Goal: Information Seeking & Learning: Learn about a topic

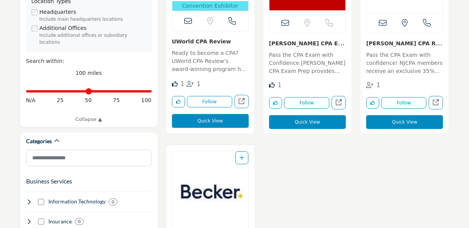
scroll to position [460, 0]
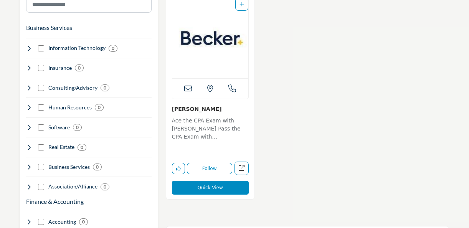
click at [220, 56] on img "Open Listing in new tab" at bounding box center [210, 38] width 76 height 81
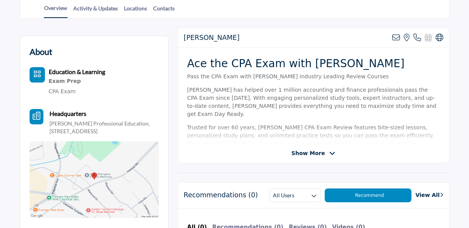
scroll to position [192, 0]
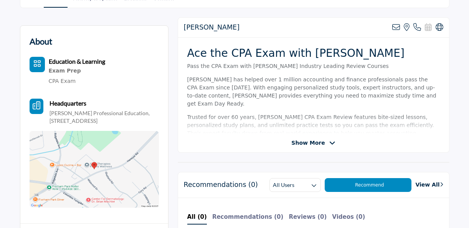
click at [324, 146] on div "Becker View email address of this listing View the location of this listing Cal…" at bounding box center [313, 84] width 271 height 135
click at [317, 143] on span "Show More" at bounding box center [307, 143] width 33 height 8
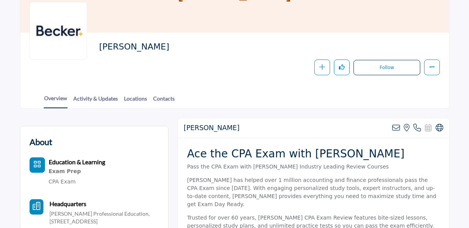
scroll to position [38, 0]
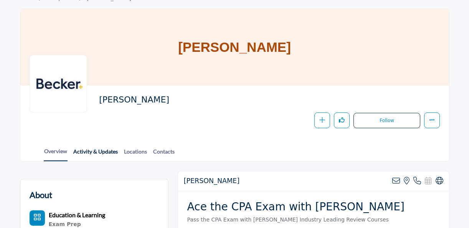
click at [106, 149] on link "Activity & Updates" at bounding box center [95, 153] width 45 height 13
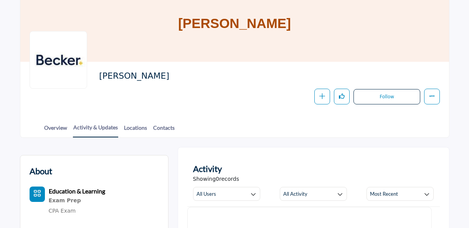
scroll to position [38, 0]
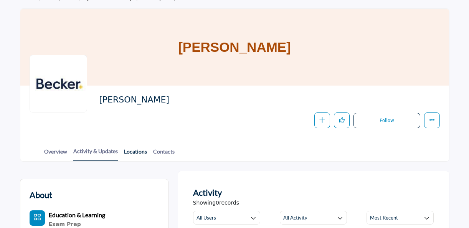
click at [132, 152] on link "Locations" at bounding box center [135, 153] width 24 height 13
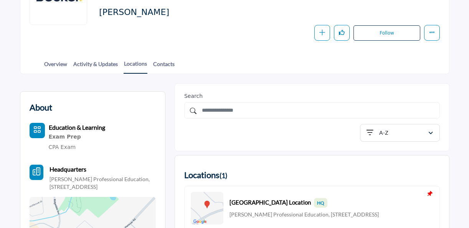
scroll to position [115, 0]
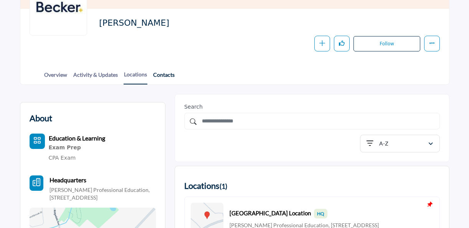
click at [168, 75] on link "Contacts" at bounding box center [164, 77] width 22 height 13
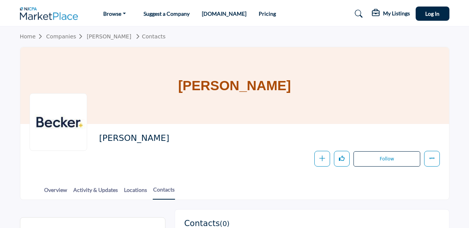
click at [258, 12] on link "Pricing" at bounding box center [266, 13] width 17 height 7
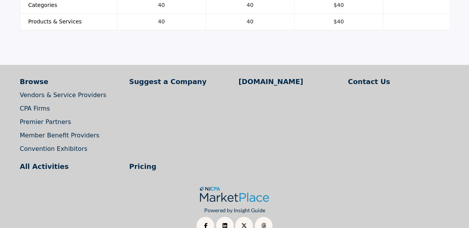
scroll to position [1053, 0]
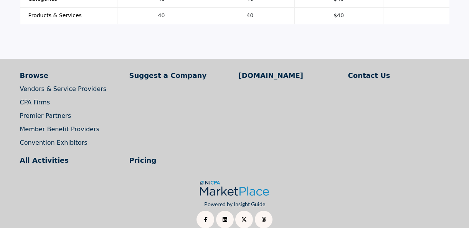
click at [41, 74] on div "Browse Vendors & Service Providers CPA Firms" at bounding box center [70, 108] width 101 height 77
click at [41, 85] on link "Vendors & Service Providers" at bounding box center [63, 88] width 87 height 7
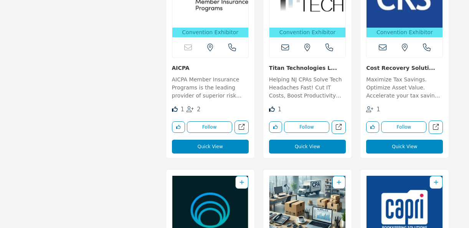
scroll to position [2902, 0]
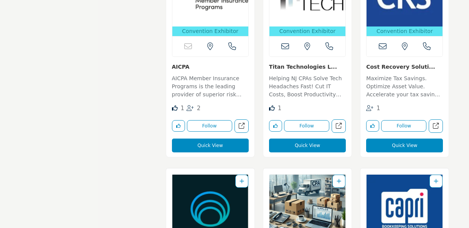
click at [207, 74] on p "AICPA Member Insurance Programs is the leading provider of superior risk soluti…" at bounding box center [210, 87] width 77 height 26
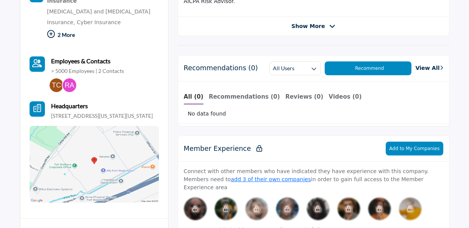
scroll to position [307, 0]
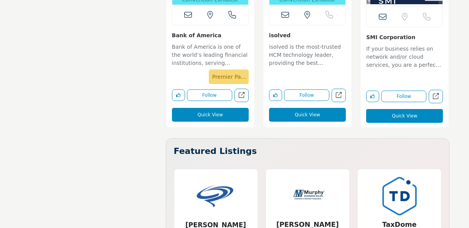
scroll to position [3379, 0]
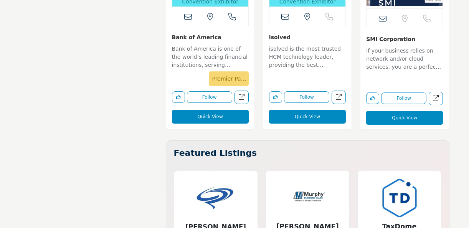
click at [190, 45] on p "Bank of America is one of the world’s leading financial institutions, serving i…" at bounding box center [210, 58] width 77 height 26
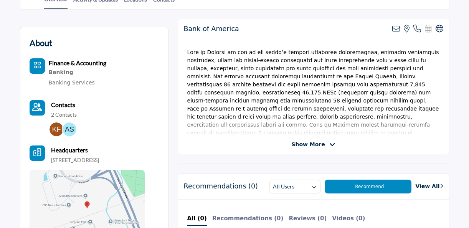
scroll to position [268, 0]
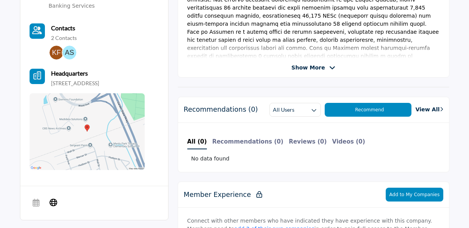
click at [323, 67] on span "Show More" at bounding box center [313, 68] width 44 height 8
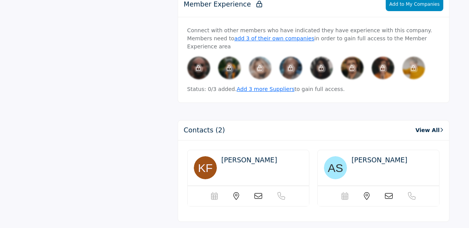
scroll to position [575, 0]
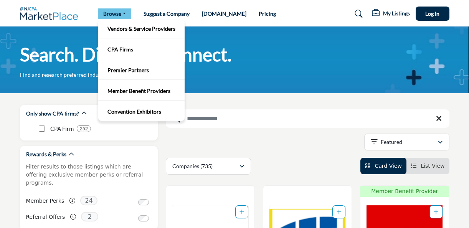
click at [123, 13] on link "Browse" at bounding box center [114, 13] width 33 height 11
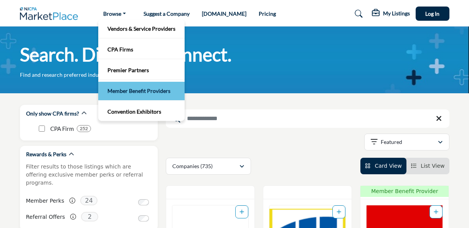
click at [126, 92] on link "Member Benefit Providers" at bounding box center [141, 91] width 79 height 11
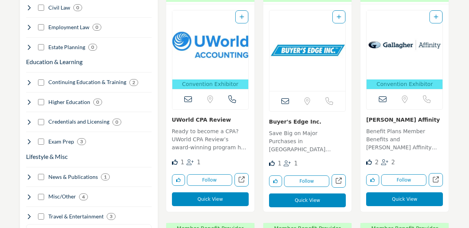
scroll to position [690, 0]
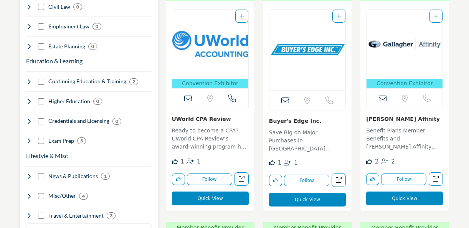
click at [64, 97] on h4 "Higher Education" at bounding box center [69, 101] width 42 height 8
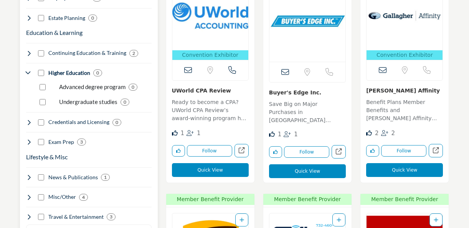
scroll to position [729, 0]
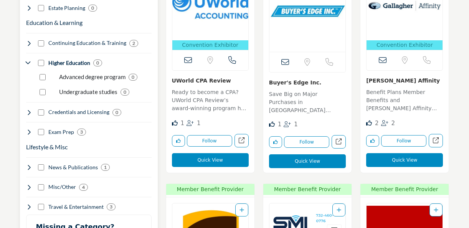
click at [92, 39] on h4 "Continuing Education & Training" at bounding box center [87, 43] width 78 height 8
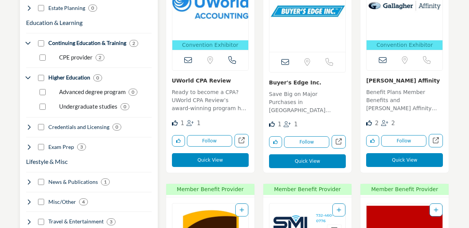
click at [79, 53] on p "CPE provider" at bounding box center [75, 57] width 33 height 9
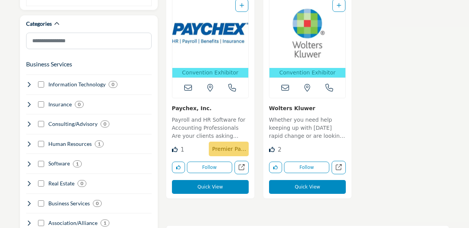
scroll to position [268, 0]
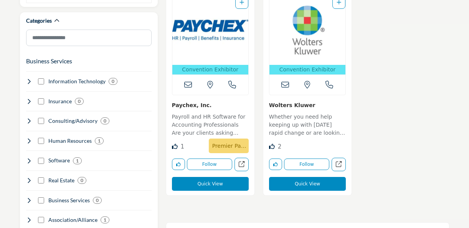
click at [207, 117] on p "Payroll and HR Software for Accounting Professionals Are your clients asking mo…" at bounding box center [210, 126] width 77 height 26
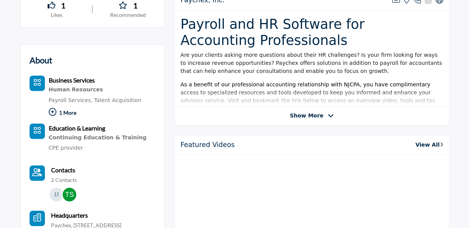
scroll to position [230, 0]
click at [327, 113] on icon at bounding box center [330, 115] width 6 height 7
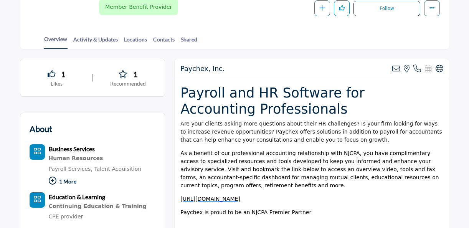
scroll to position [0, 0]
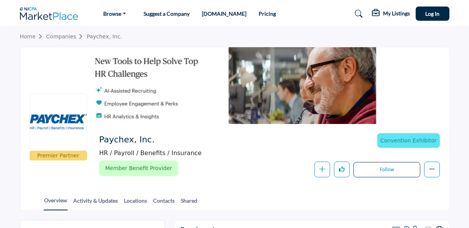
click at [357, 16] on icon at bounding box center [359, 14] width 8 height 8
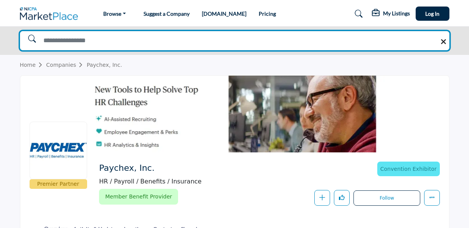
click at [275, 44] on input "Search Solutions" at bounding box center [234, 40] width 429 height 19
type input "**********"
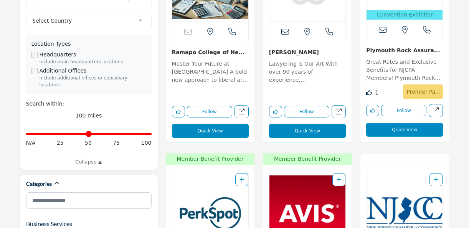
scroll to position [268, 0]
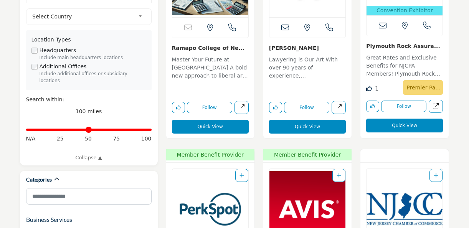
click at [199, 49] on link "Ramapo College of Ne..." at bounding box center [208, 48] width 73 height 6
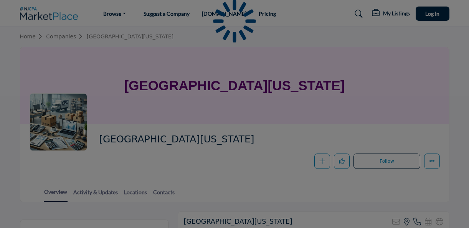
scroll to position [153, 0]
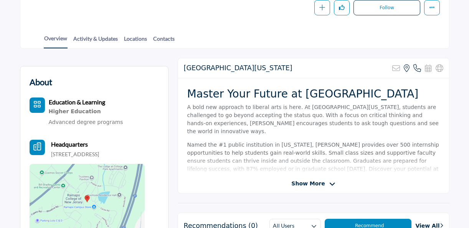
click at [329, 181] on icon at bounding box center [332, 184] width 6 height 7
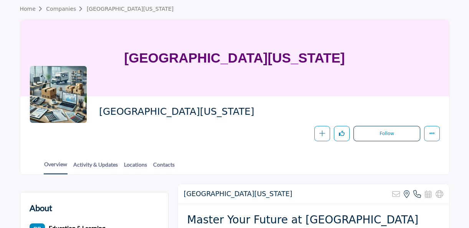
scroll to position [0, 0]
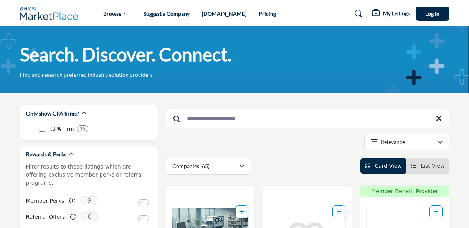
click at [393, 15] on h5 "My Listings" at bounding box center [396, 13] width 27 height 7
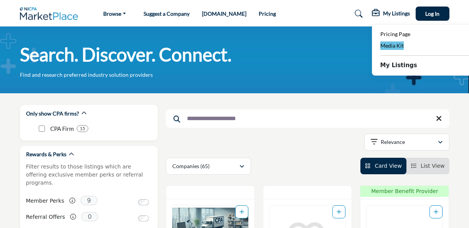
click at [385, 46] on span "Media Kit" at bounding box center [391, 45] width 23 height 7
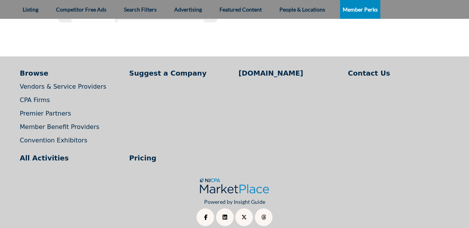
scroll to position [1633, 0]
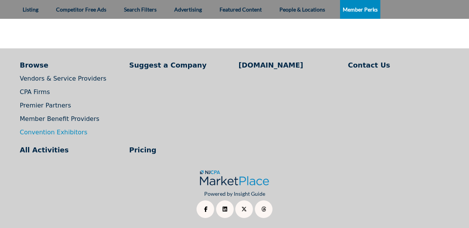
click at [63, 134] on link "Convention Exhibitors" at bounding box center [53, 131] width 67 height 7
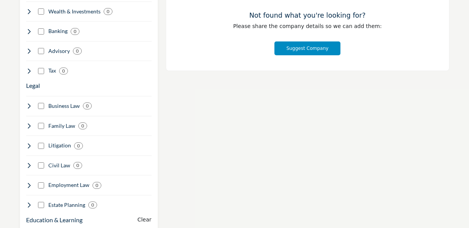
scroll to position [1120, 0]
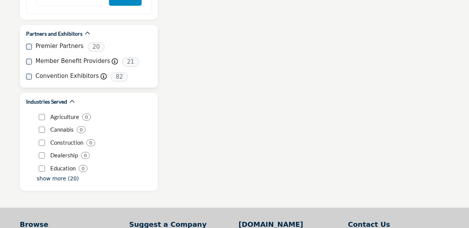
click at [72, 57] on label "Member Benefit Providers" at bounding box center [73, 61] width 74 height 9
click at [25, 41] on div "Partners and Exhibitors Premier Partners 20 Member Benefit Providers Member Ben…" at bounding box center [89, 56] width 138 height 63
